Goal: Information Seeking & Learning: Learn about a topic

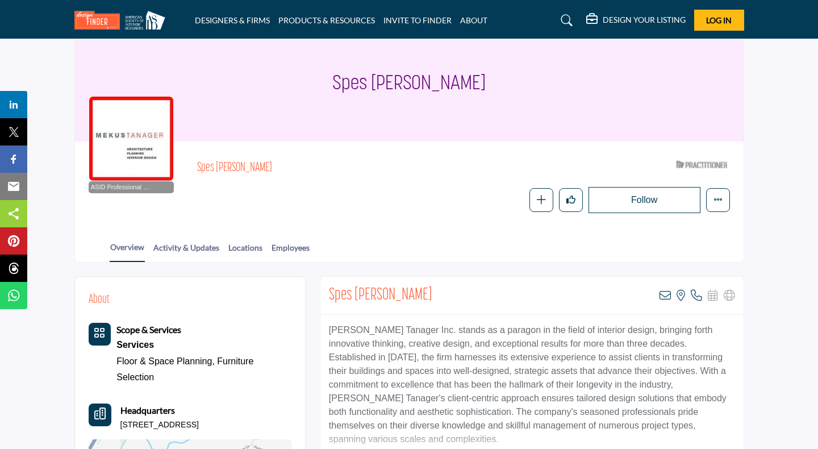
scroll to position [44, 0]
drag, startPoint x: 409, startPoint y: 331, endPoint x: 326, endPoint y: 322, distance: 83.5
click at [329, 323] on p "Mekus Tanager Inc. stands as a paragon in the field of interior design, bringin…" at bounding box center [532, 384] width 406 height 123
copy p "Mekus Tanager Inc."
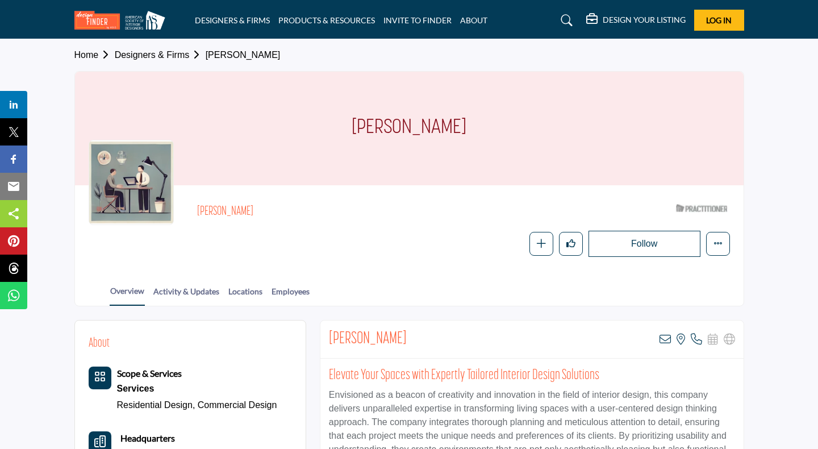
click at [337, 328] on div "Ashley Trautner View email address of this listing View the location of this li…" at bounding box center [531, 339] width 423 height 38
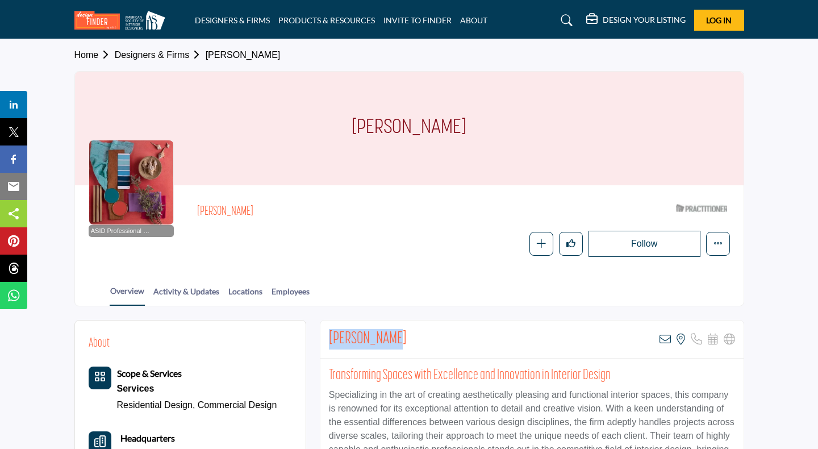
drag, startPoint x: 393, startPoint y: 339, endPoint x: 333, endPoint y: 328, distance: 60.7
click at [333, 328] on div "Sherrye Hill View email address of this listing View the location of this listi…" at bounding box center [531, 339] width 423 height 38
copy h2 "Sherrye Hill"
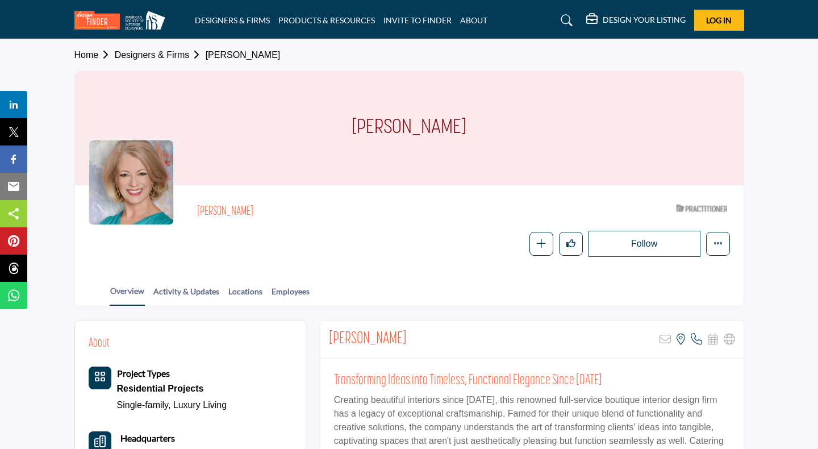
click at [329, 326] on div "Joan Waddell Sorry, but this listing is on a subscription plan which does not a…" at bounding box center [531, 339] width 423 height 38
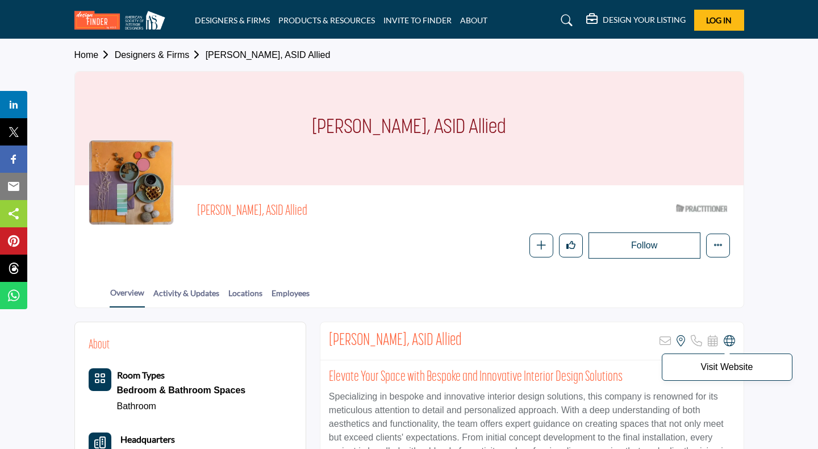
click at [734, 343] on icon at bounding box center [729, 340] width 11 height 11
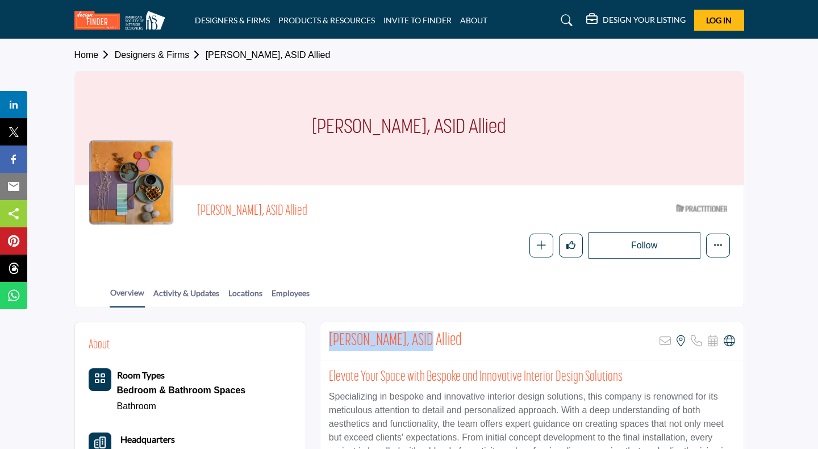
drag, startPoint x: 418, startPoint y: 337, endPoint x: 328, endPoint y: 333, distance: 89.9
click at [328, 333] on div "Aritha Berroa, ASID Allied Sorry, but this listing is on a subscription plan wh…" at bounding box center [531, 341] width 423 height 38
copy h2 "Aritha Berroa, ASID"
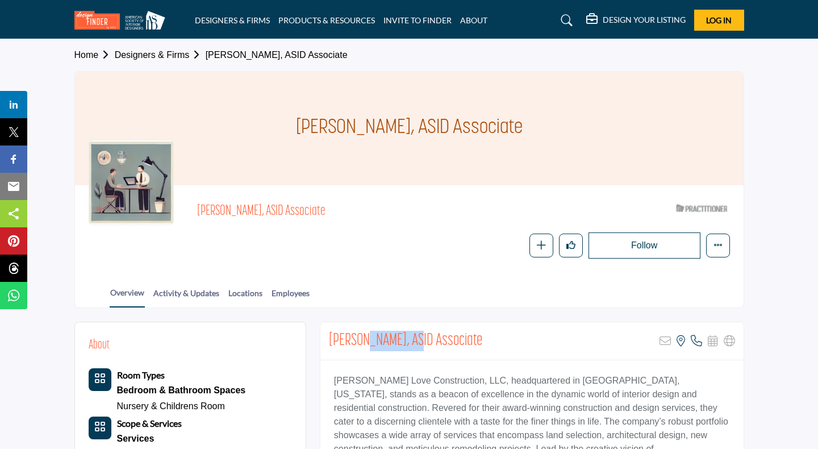
drag, startPoint x: 412, startPoint y: 337, endPoint x: 365, endPoint y: 333, distance: 47.9
click at [365, 333] on h2 "Stacye Love, ASID Associate" at bounding box center [405, 341] width 153 height 20
drag, startPoint x: 461, startPoint y: 382, endPoint x: 318, endPoint y: 381, distance: 143.7
click at [334, 381] on p "Stacye Love Construction, LLC, headquartered in Prospect, Kentucky, stands as a…" at bounding box center [532, 428] width 396 height 109
copy p "Stacye Love Construction, LLC"
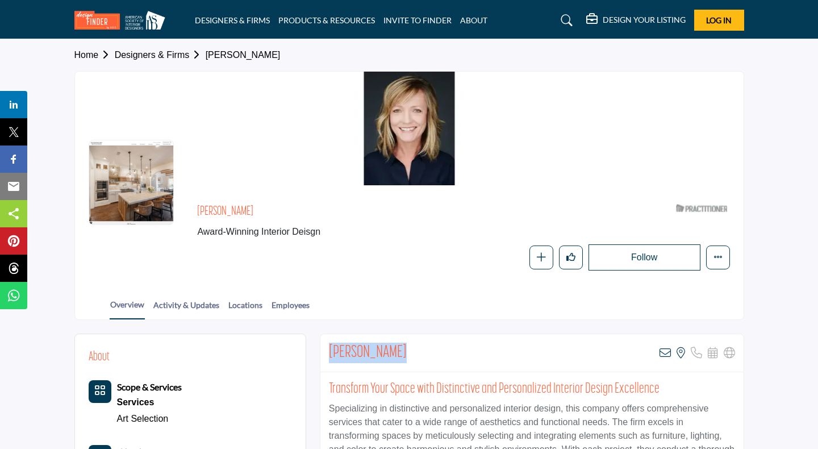
drag, startPoint x: 379, startPoint y: 351, endPoint x: 327, endPoint y: 351, distance: 51.7
click at [327, 351] on div "[PERSON_NAME] View email address of this listing View the location of this list…" at bounding box center [531, 353] width 423 height 38
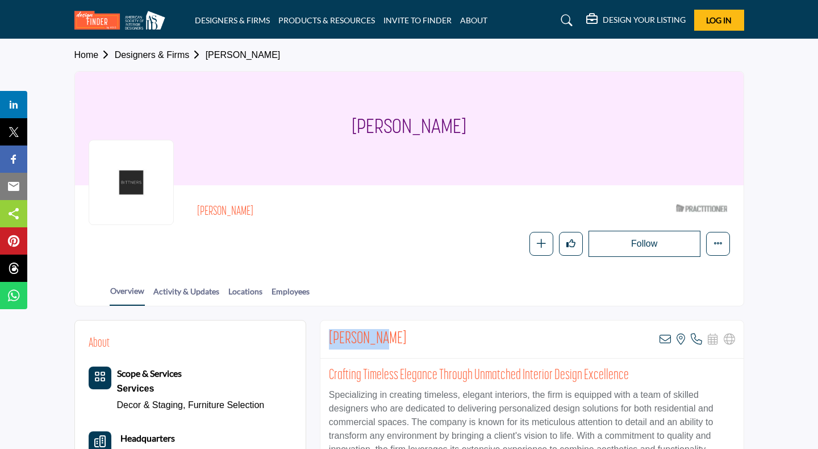
drag, startPoint x: 380, startPoint y: 341, endPoint x: 327, endPoint y: 337, distance: 53.0
click at [327, 337] on div "[PERSON_NAME] View email address of this listing View the location of this list…" at bounding box center [531, 339] width 423 height 38
copy h2 "[PERSON_NAME]"
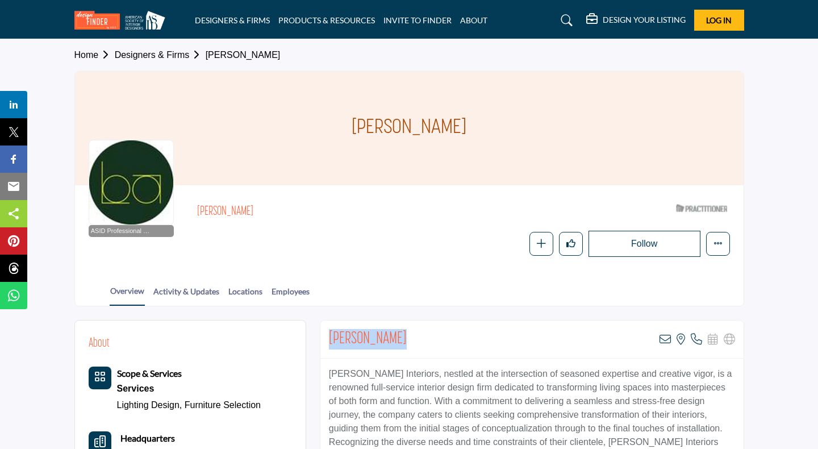
drag, startPoint x: 409, startPoint y: 340, endPoint x: 320, endPoint y: 337, distance: 88.1
click at [320, 337] on div "Bethany Adams View email address of this listing View the location of this list…" at bounding box center [531, 339] width 423 height 38
